Goal: Check status: Check status

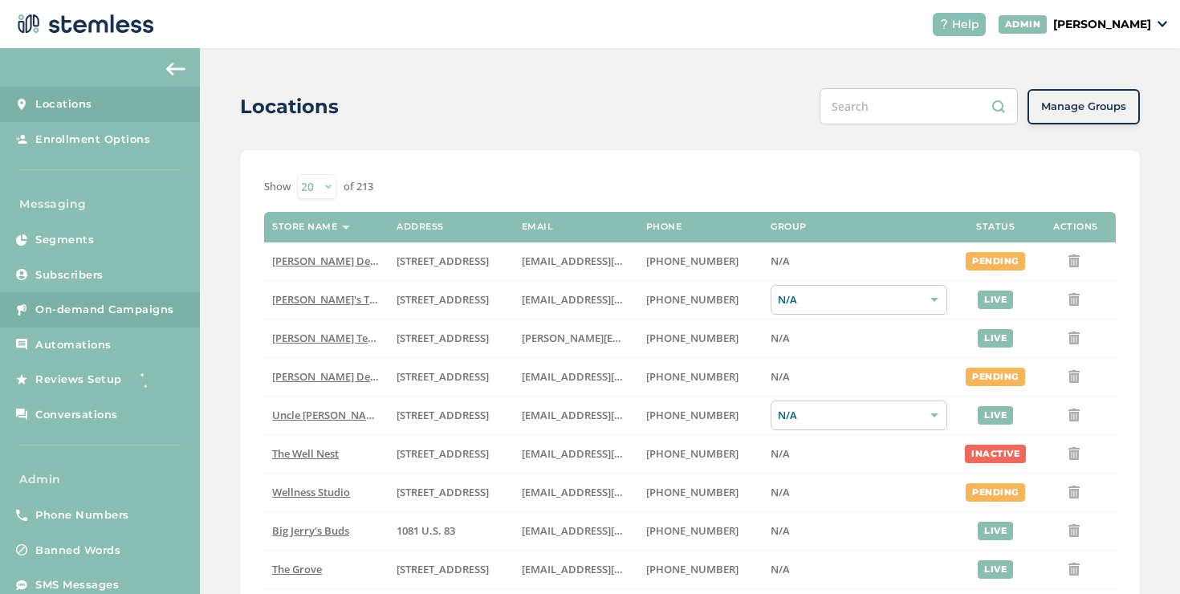
click at [50, 301] on link "On-demand Campaigns" at bounding box center [100, 309] width 200 height 35
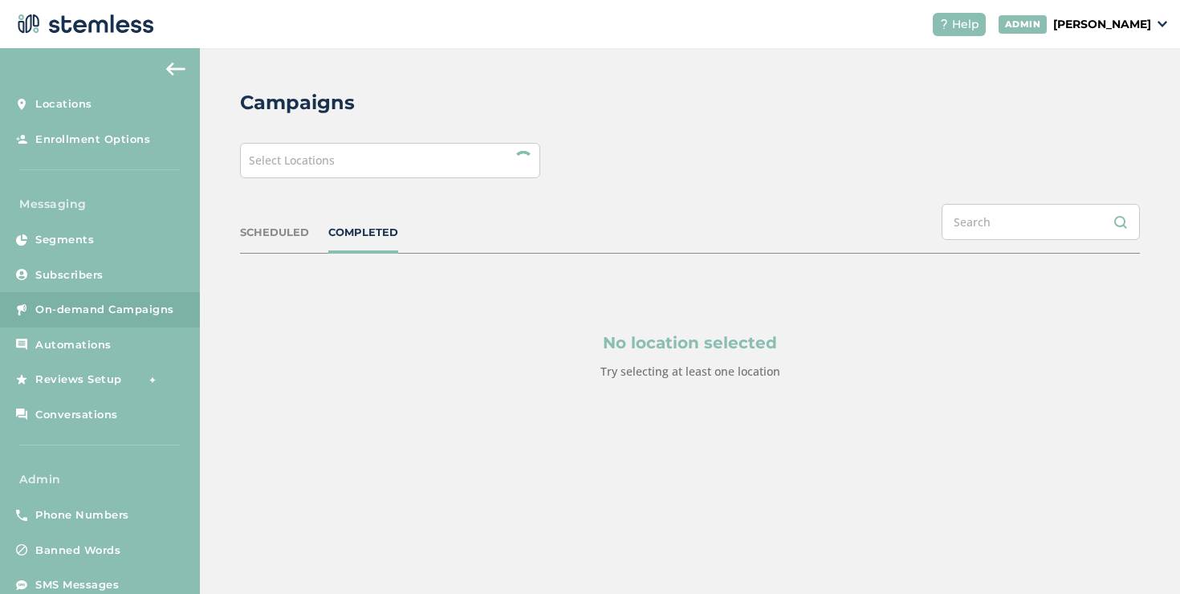
click at [412, 163] on div "Select Locations" at bounding box center [390, 160] width 300 height 35
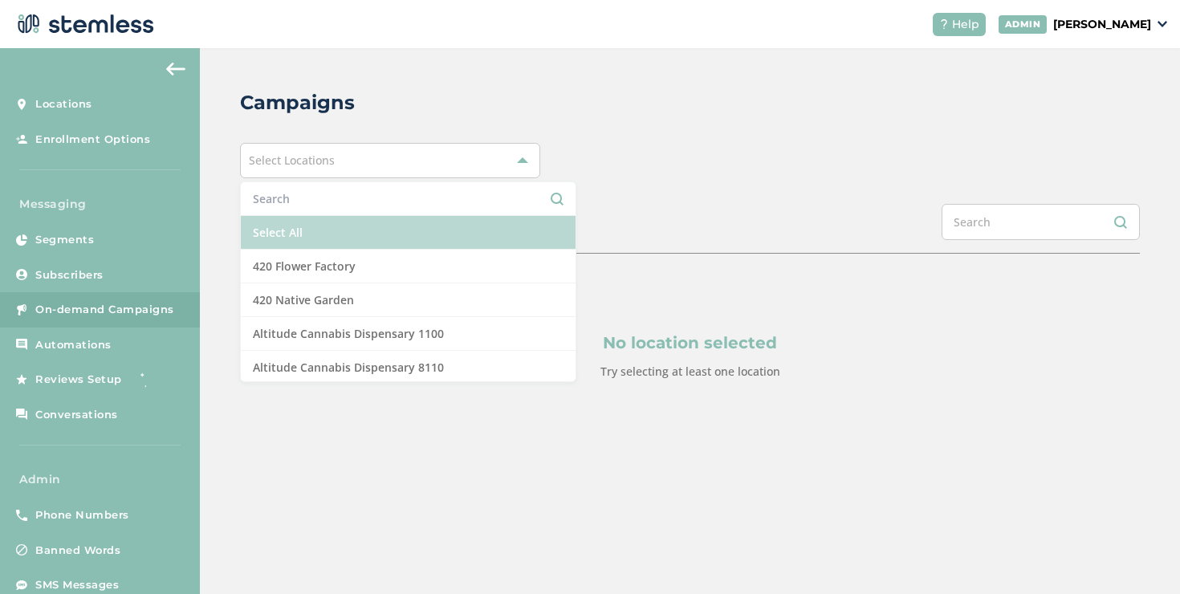
click at [339, 230] on li "Select All" at bounding box center [408, 233] width 335 height 34
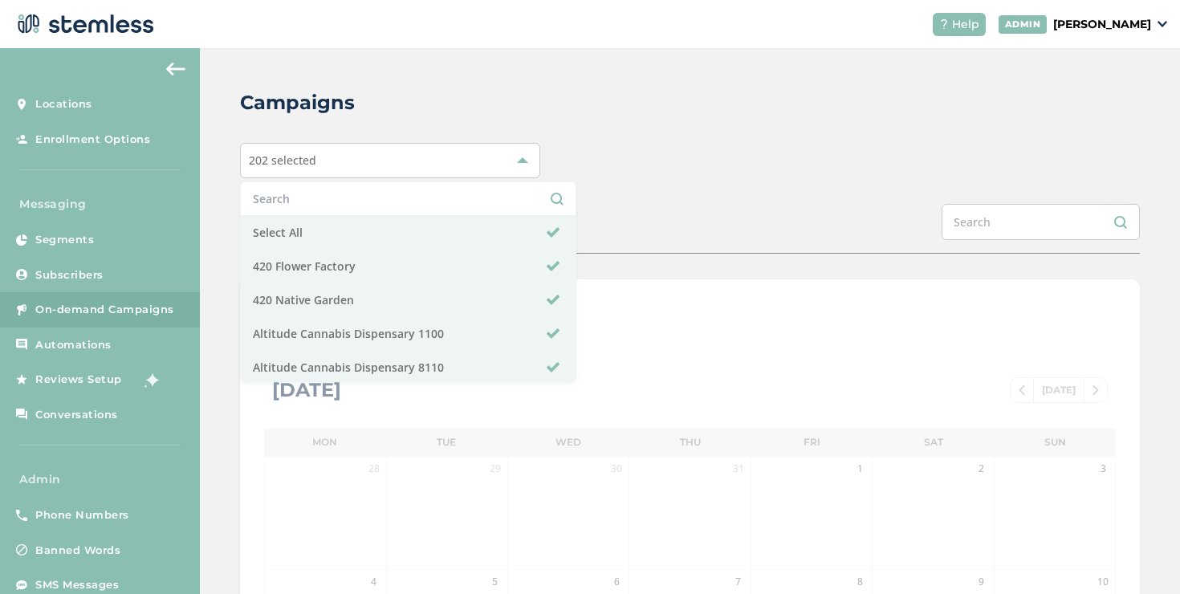
click at [680, 198] on div "Campaigns 202 selected Select All 420 Flower Factory 420 Native Garden Altitude…" at bounding box center [690, 567] width 980 height 1039
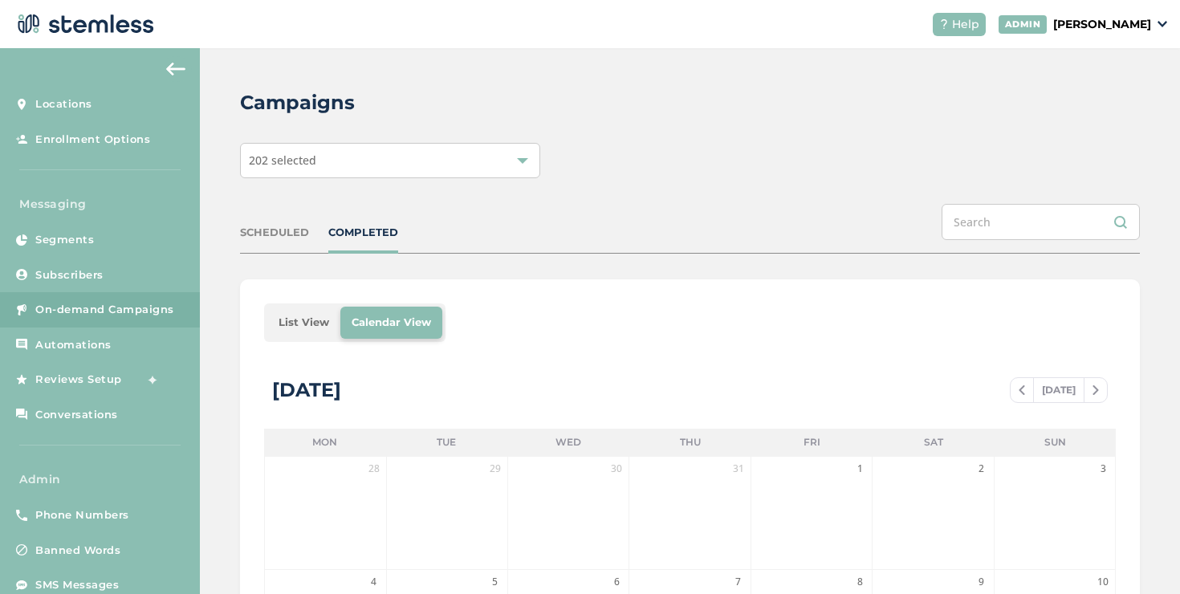
click at [303, 319] on li "List View" at bounding box center [303, 323] width 73 height 32
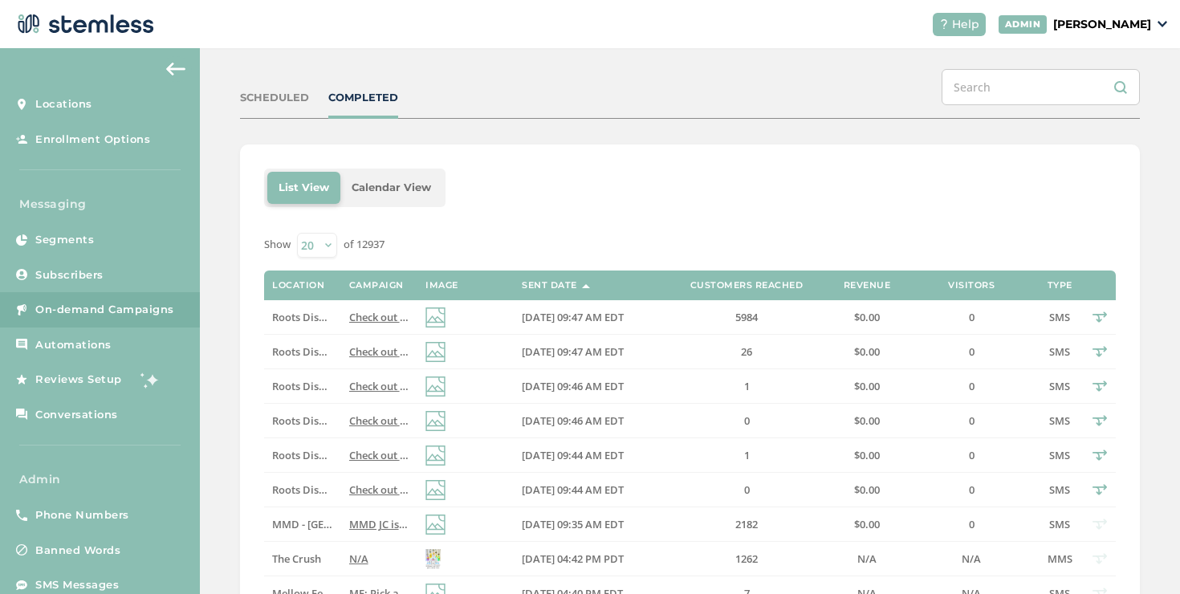
scroll to position [208, 0]
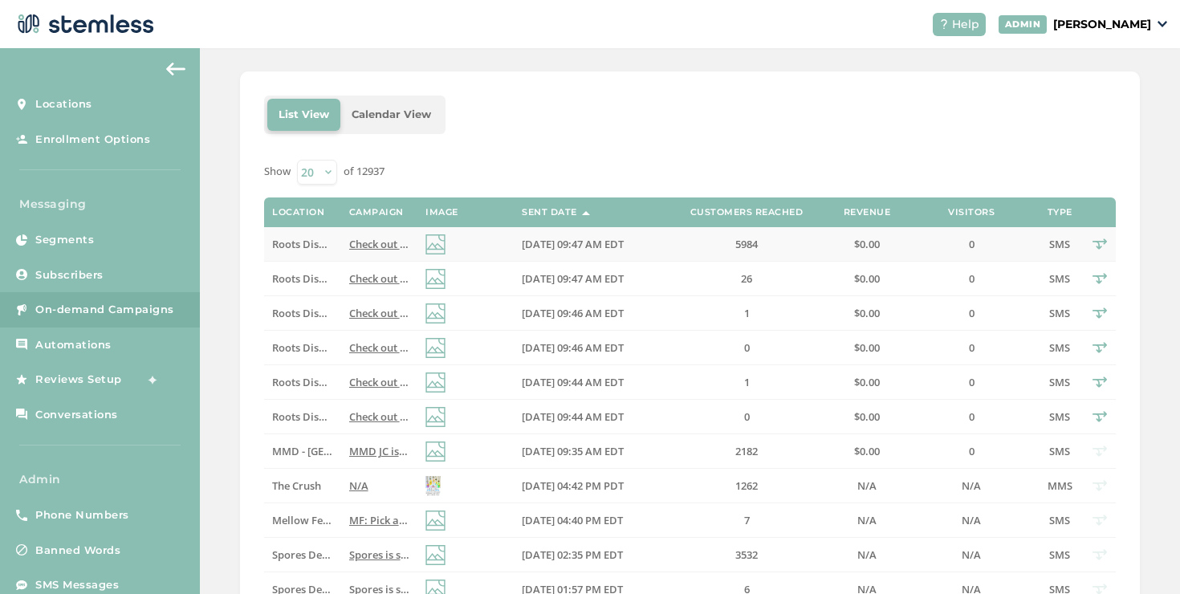
click at [651, 243] on td "[DATE] 09:47 AM EDT" at bounding box center [590, 244] width 153 height 35
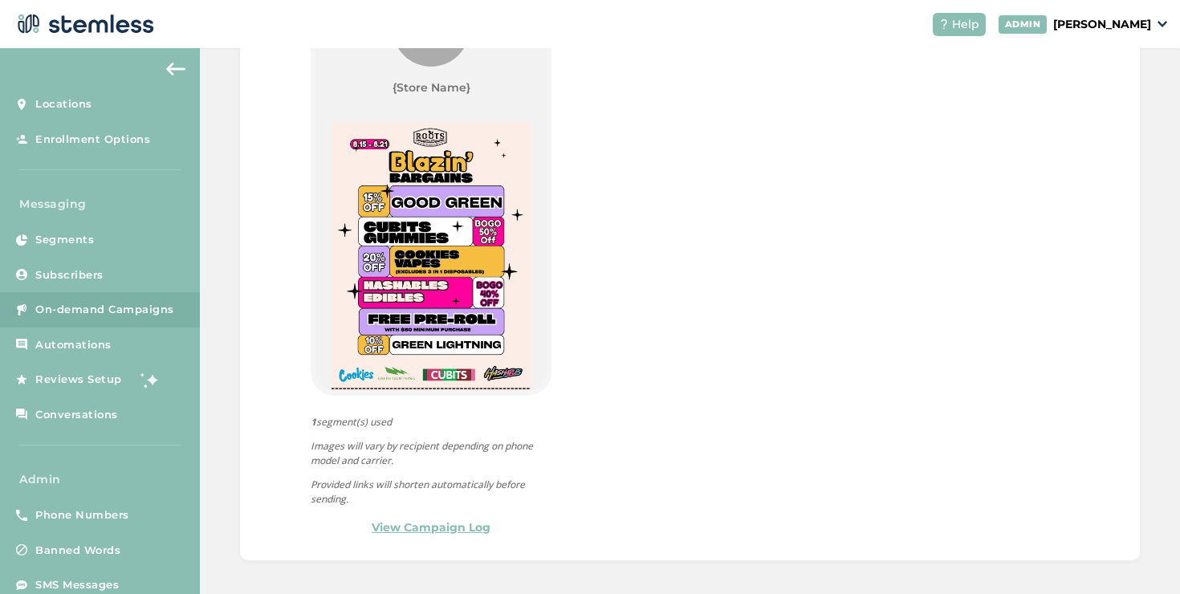
scroll to position [882, 0]
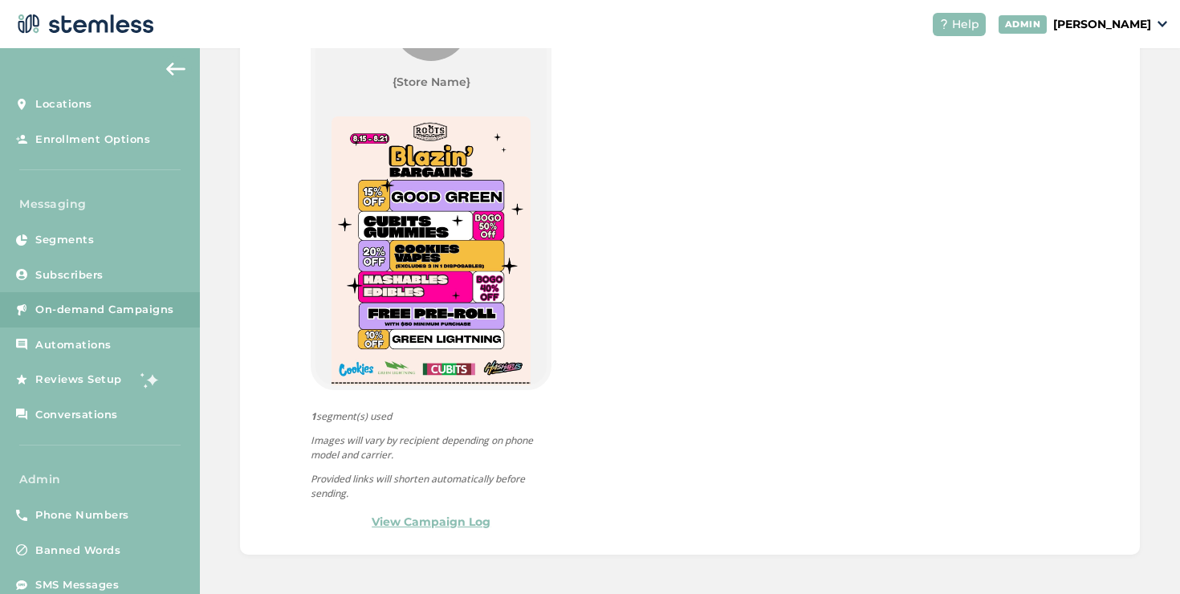
click at [458, 523] on link "View Campaign Log" at bounding box center [431, 522] width 119 height 17
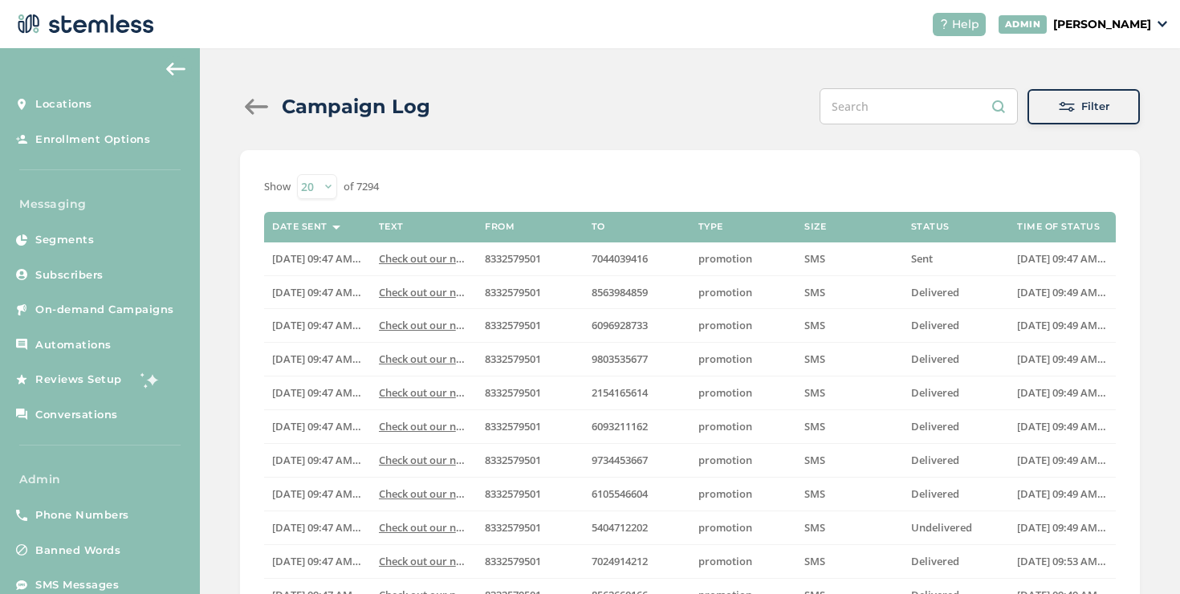
click at [255, 107] on div at bounding box center [256, 107] width 32 height 16
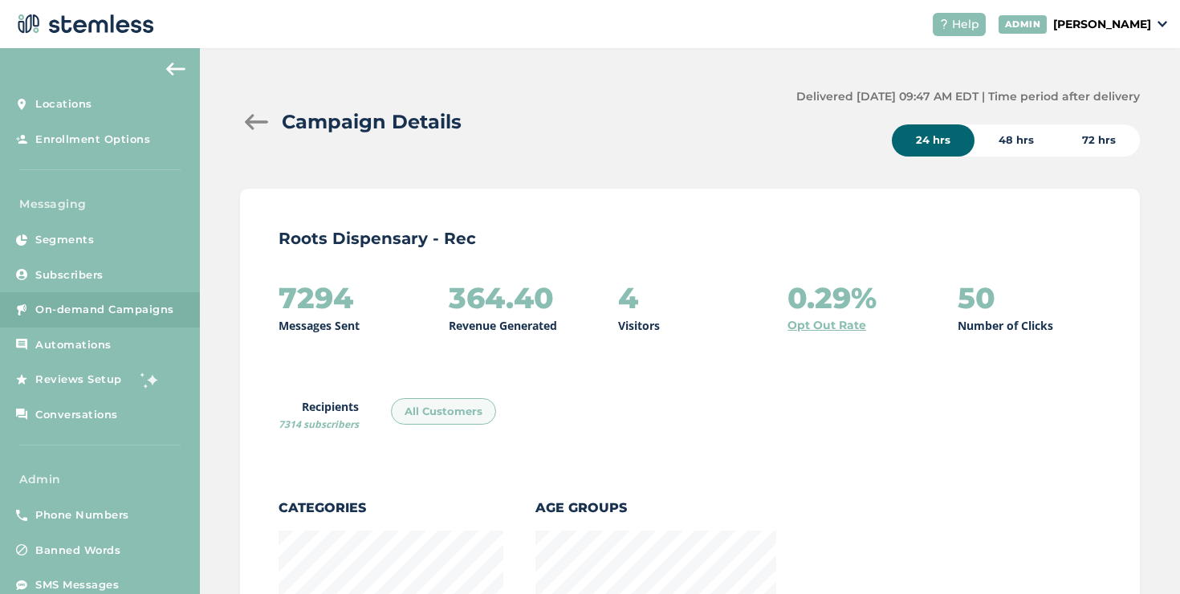
scroll to position [1794, 890]
click at [254, 124] on div at bounding box center [256, 122] width 32 height 16
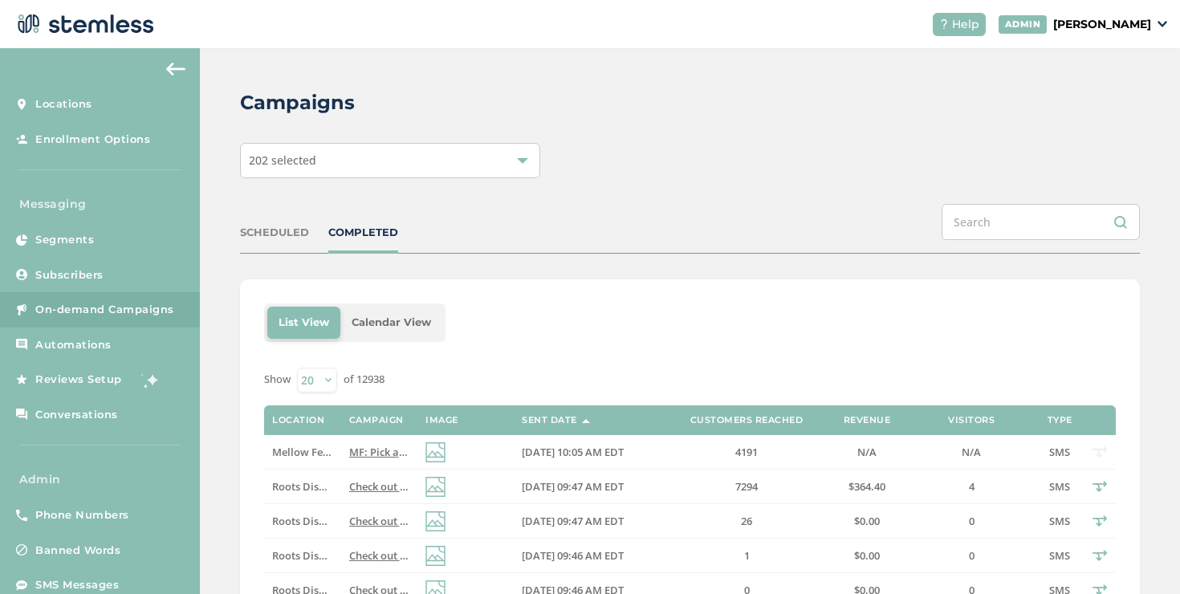
click at [372, 231] on div "COMPLETED" at bounding box center [363, 233] width 70 height 16
click at [371, 239] on div "COMPLETED" at bounding box center [363, 233] width 70 height 16
click at [372, 234] on div "COMPLETED" at bounding box center [363, 233] width 70 height 16
